Goal: Use online tool/utility: Use online tool/utility

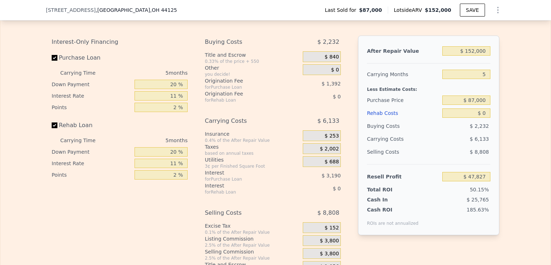
scroll to position [1037, 0]
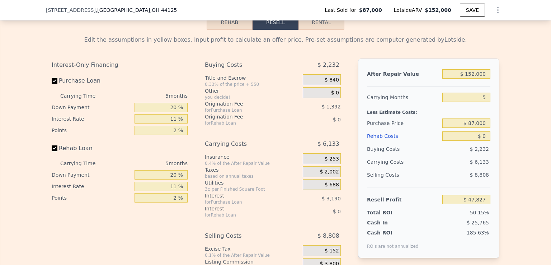
click at [171, 111] on div "20 %" at bounding box center [160, 106] width 53 height 11
click at [176, 112] on input "20 %" at bounding box center [160, 107] width 53 height 9
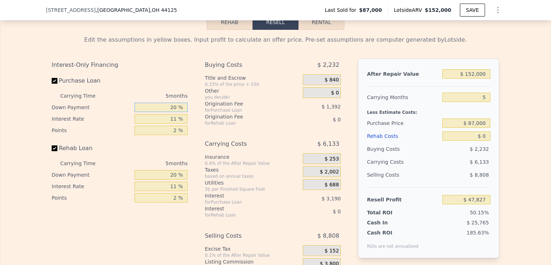
click at [176, 112] on input "20 %" at bounding box center [160, 107] width 53 height 9
type input "0 %"
type input "$ 46,679"
type input "0 %"
click at [168, 123] on input "11 %" at bounding box center [160, 118] width 53 height 9
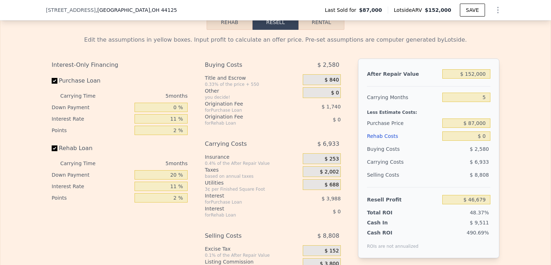
scroll to position [1001, 0]
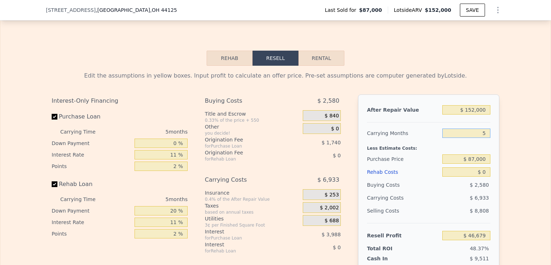
click at [471, 138] on input "5" at bounding box center [466, 132] width 48 height 9
type input "$ 47,827"
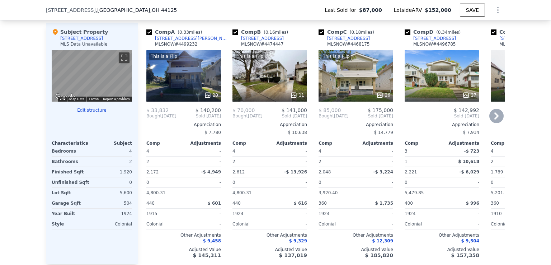
scroll to position [463, 0]
